Goal: Task Accomplishment & Management: Manage account settings

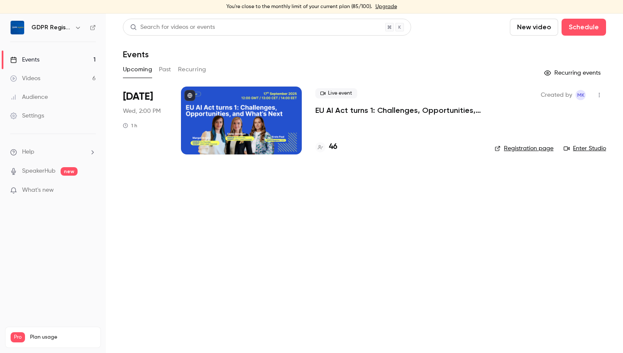
click at [54, 103] on link "Audience" at bounding box center [53, 97] width 106 height 19
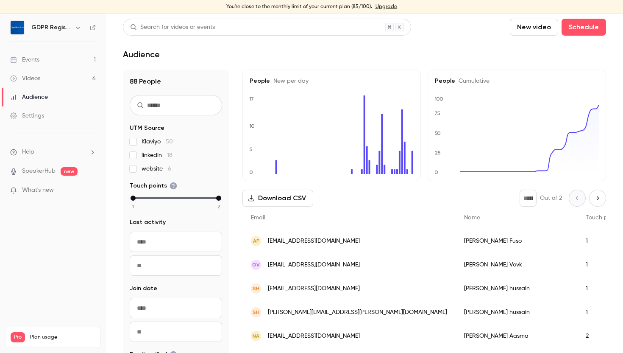
click at [149, 155] on span "linkedin 18" at bounding box center [157, 155] width 31 height 8
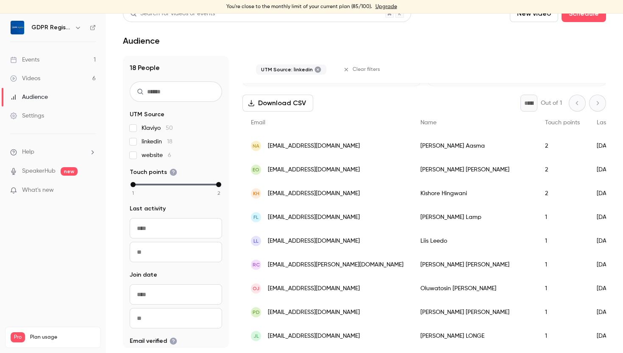
click at [141, 152] on label "website 6" at bounding box center [176, 155] width 92 height 8
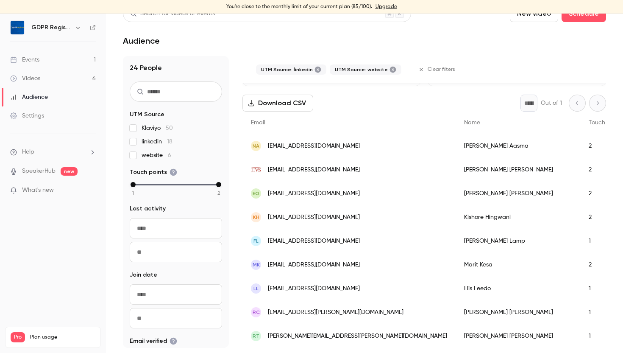
click at [140, 141] on label "linkedin 18" at bounding box center [176, 141] width 92 height 8
